Goal: Information Seeking & Learning: Learn about a topic

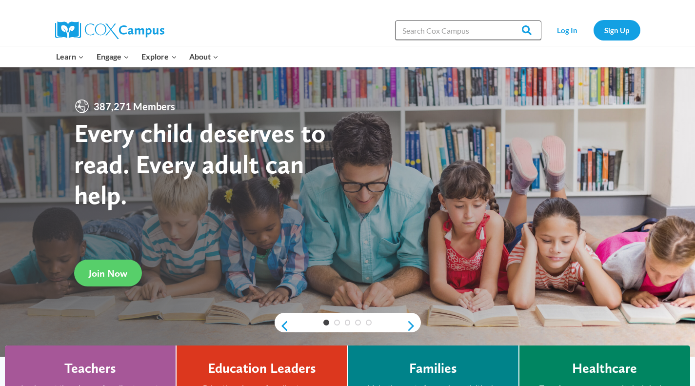
click at [483, 30] on input "Search in [URL][DOMAIN_NAME]" at bounding box center [468, 30] width 146 height 20
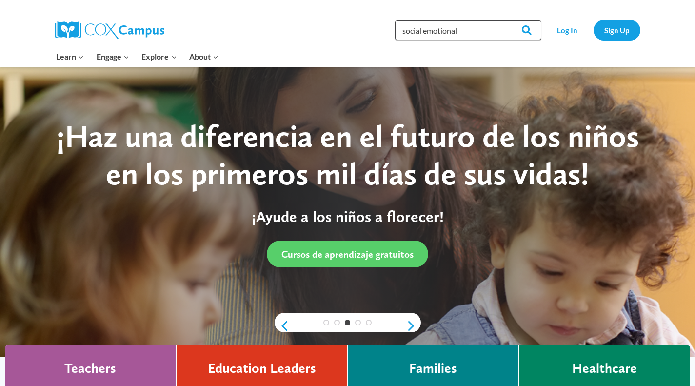
type input "social emotional"
click at [503, 20] on input "Search" at bounding box center [522, 30] width 38 height 20
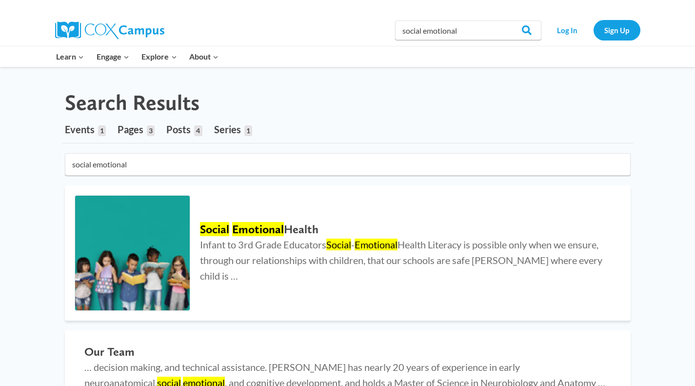
scroll to position [6, 0]
click at [76, 134] on span "Events" at bounding box center [80, 130] width 30 height 12
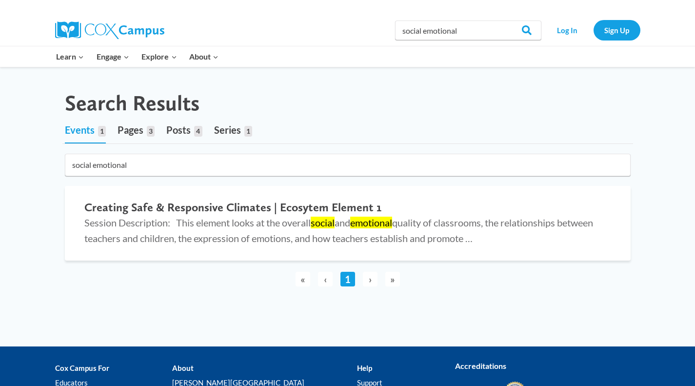
click at [235, 128] on span "Series" at bounding box center [227, 130] width 27 height 12
